Goal: Transaction & Acquisition: Purchase product/service

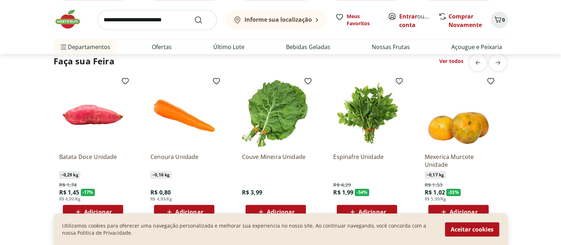
scroll to position [774, 0]
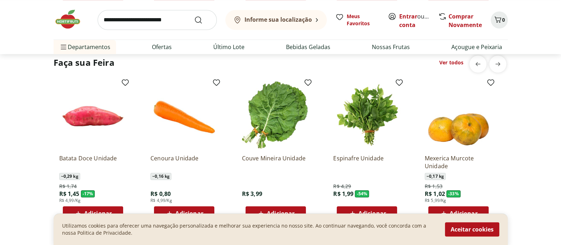
click at [451, 61] on link "Ver todos" at bounding box center [452, 62] width 24 height 7
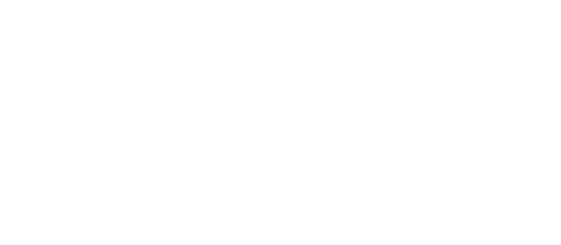
select select "**********"
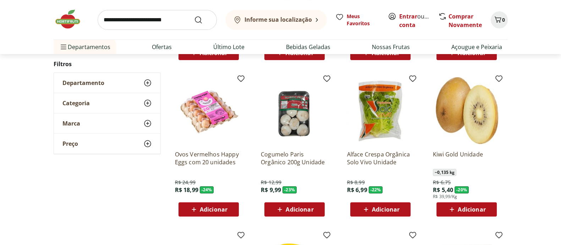
scroll to position [222, 0]
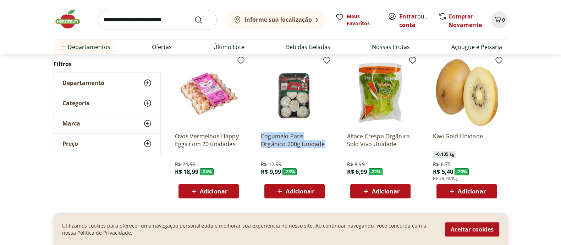
drag, startPoint x: 260, startPoint y: 134, endPoint x: 324, endPoint y: 147, distance: 66.1
click at [324, 147] on div "Cogumelo Paris Orgânico 200g Unidade R$ 12,99 R$ 9,99 - 23 % Adicionar" at bounding box center [294, 128] width 79 height 151
copy p "Cogumelo Paris Orgânico 200g Unidade"
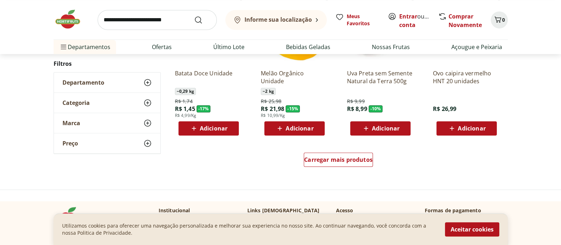
scroll to position [488, 0]
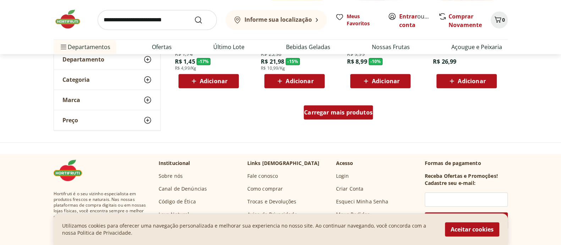
click at [365, 112] on span "Carregar mais produtos" at bounding box center [338, 112] width 69 height 6
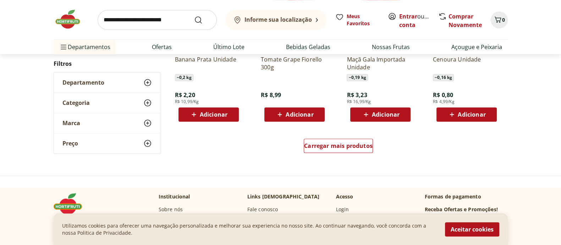
scroll to position [932, 0]
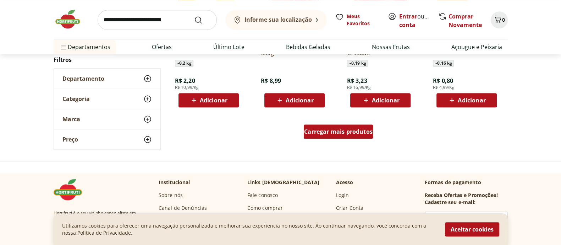
click at [324, 130] on span "Carregar mais produtos" at bounding box center [338, 132] width 69 height 6
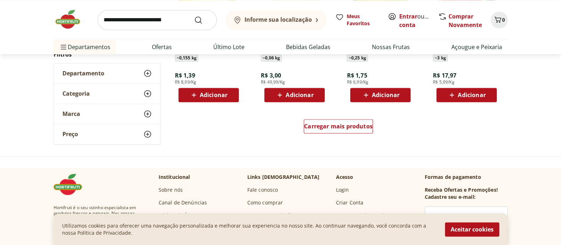
scroll to position [1464, 0]
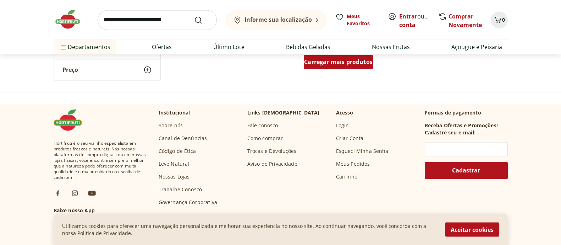
click at [346, 65] on span "Carregar mais produtos" at bounding box center [338, 62] width 69 height 6
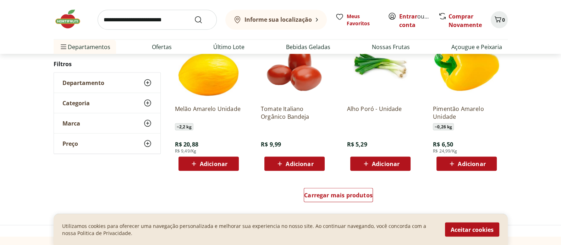
scroll to position [1820, 0]
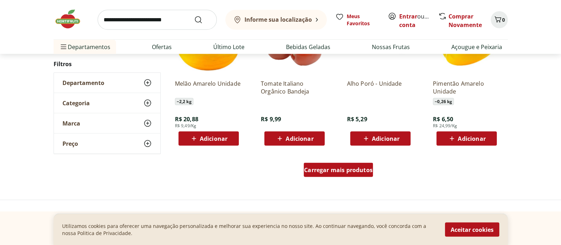
click at [358, 169] on span "Carregar mais produtos" at bounding box center [338, 170] width 69 height 6
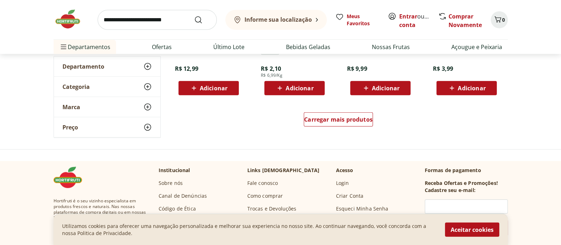
scroll to position [2352, 0]
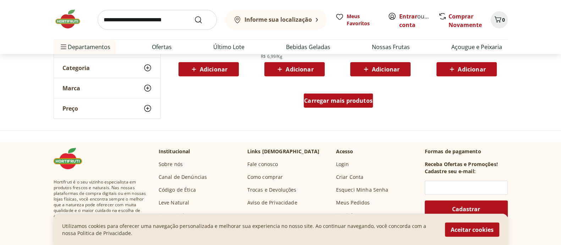
click at [348, 108] on link "Carregar mais produtos" at bounding box center [338, 101] width 69 height 17
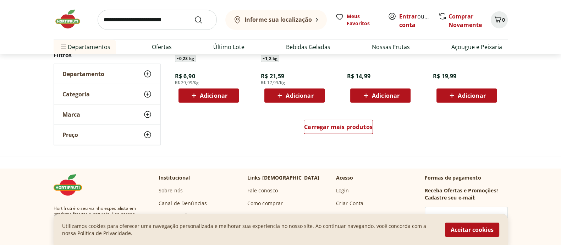
scroll to position [2795, 0]
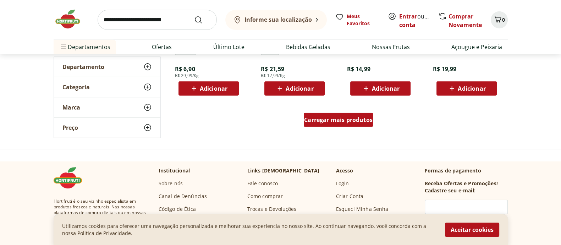
drag, startPoint x: 317, startPoint y: 120, endPoint x: 397, endPoint y: 90, distance: 85.4
click at [317, 120] on span "Carregar mais produtos" at bounding box center [338, 120] width 69 height 6
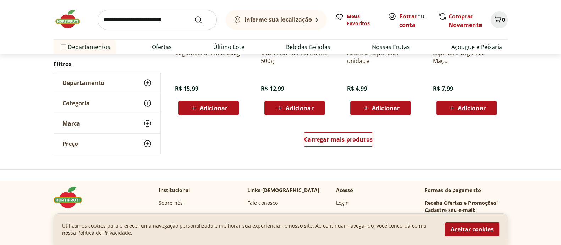
scroll to position [3240, 0]
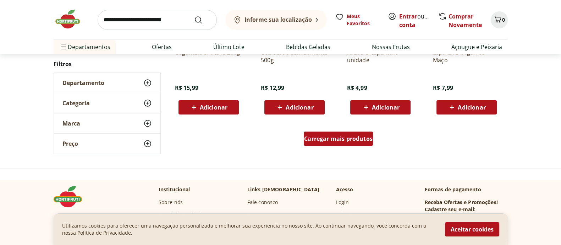
click at [361, 136] on span "Carregar mais produtos" at bounding box center [338, 139] width 69 height 6
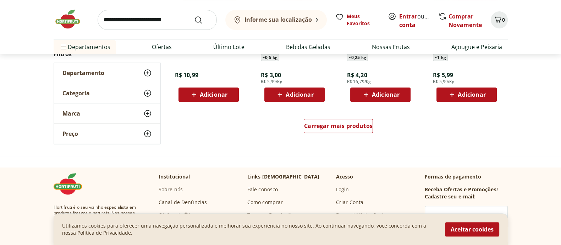
scroll to position [3728, 0]
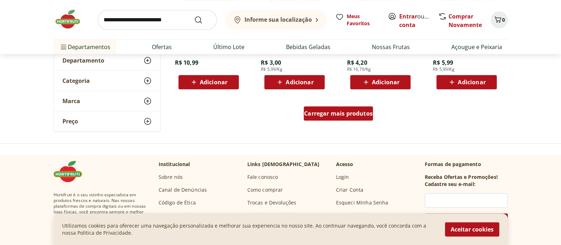
click at [330, 115] on span "Carregar mais produtos" at bounding box center [338, 113] width 69 height 6
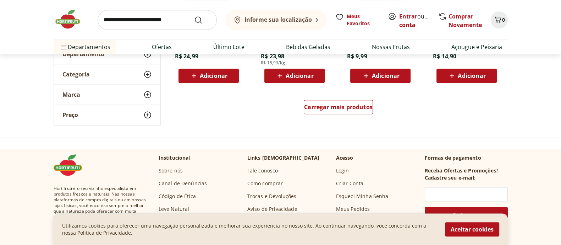
scroll to position [4216, 0]
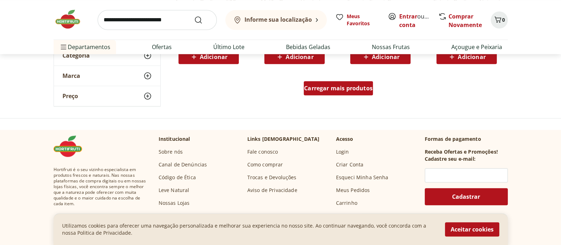
click at [348, 91] on span "Carregar mais produtos" at bounding box center [338, 88] width 69 height 6
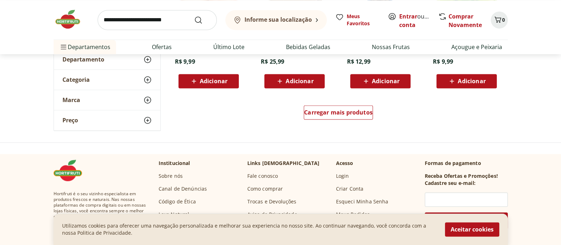
scroll to position [4659, 0]
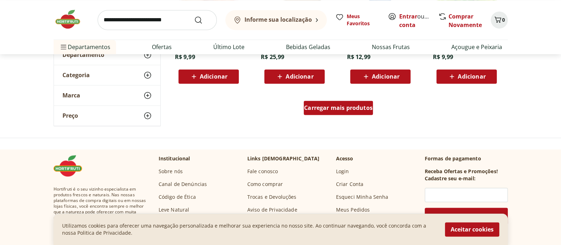
click at [323, 107] on span "Carregar mais produtos" at bounding box center [338, 108] width 69 height 6
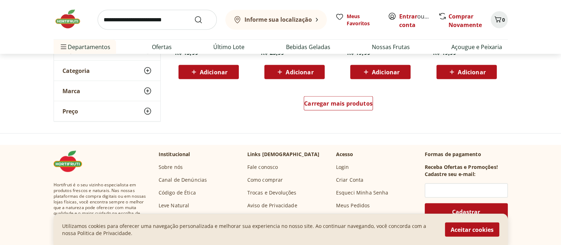
scroll to position [5148, 0]
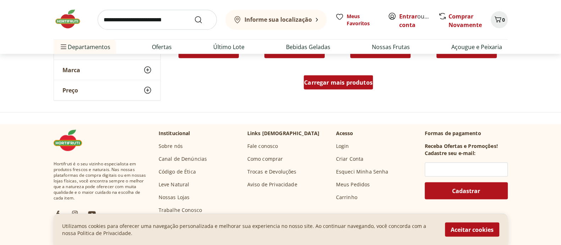
click at [323, 81] on span "Carregar mais produtos" at bounding box center [338, 83] width 69 height 6
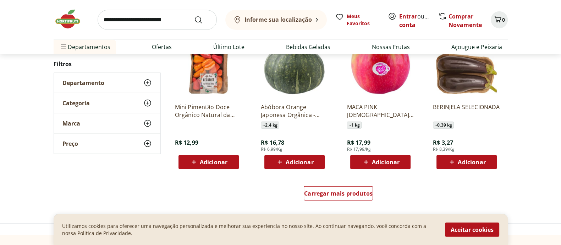
scroll to position [5547, 0]
